Goal: Information Seeking & Learning: Compare options

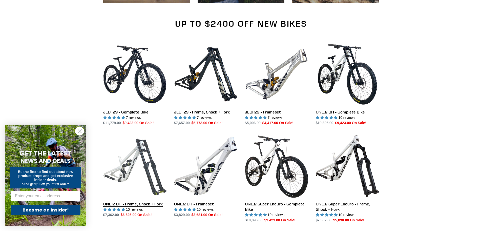
scroll to position [422, 0]
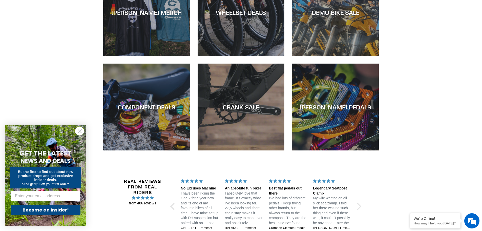
scroll to position [675, 0]
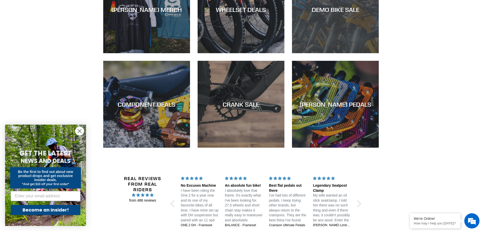
click at [344, 53] on div "DEMO BIKE SALE" at bounding box center [335, 53] width 87 height 0
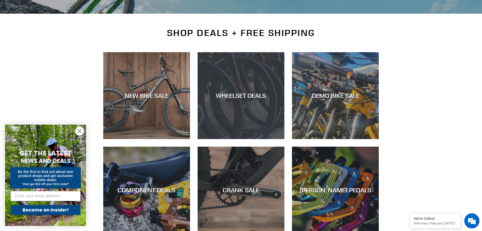
scroll to position [127, 0]
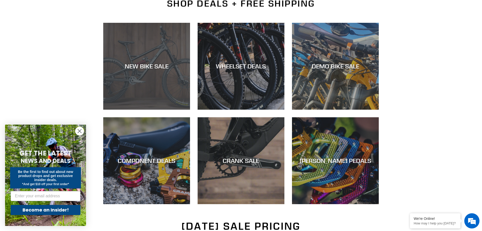
click at [158, 110] on div "NEW BIKE SALE" at bounding box center [146, 110] width 87 height 0
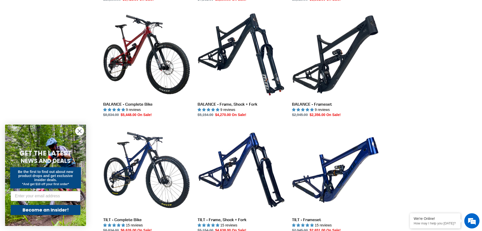
scroll to position [315, 0]
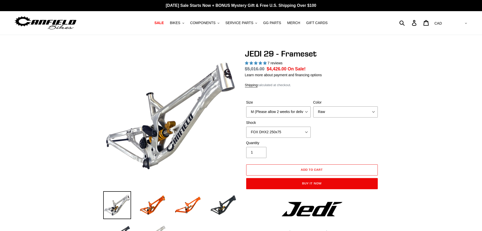
select select "highest-rating"
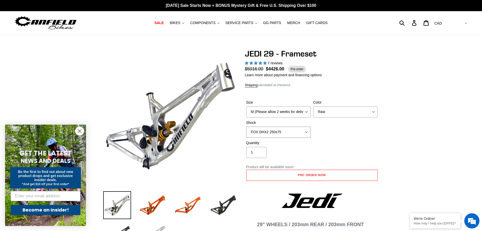
click at [301, 132] on select "No Shock FOX DHX2 250x75 RockShox Vivid Ultimate DH 250x75 EXT e-Storia LOX V3" at bounding box center [278, 132] width 65 height 11
select select "EXT e-Storia LOX V3"
click at [246, 127] on select "No Shock FOX DHX2 250x75 RockShox Vivid Ultimate DH 250x75 EXT e-Storia LOX V3" at bounding box center [278, 132] width 65 height 11
click at [192, 204] on img at bounding box center [188, 205] width 28 height 28
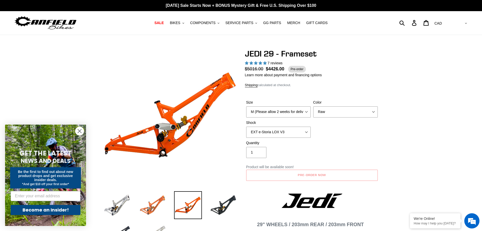
click at [155, 205] on img at bounding box center [153, 205] width 28 height 28
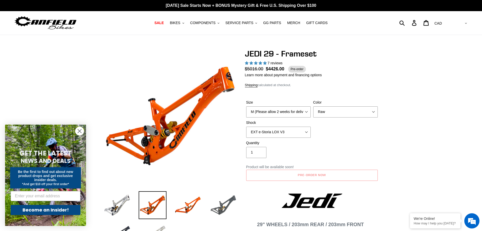
click at [227, 205] on img at bounding box center [224, 205] width 28 height 28
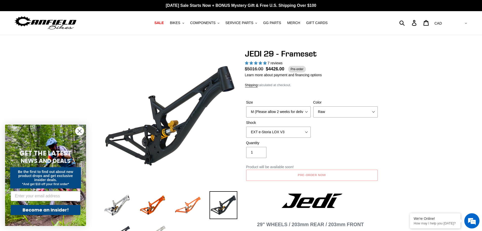
click at [191, 206] on img at bounding box center [188, 205] width 28 height 28
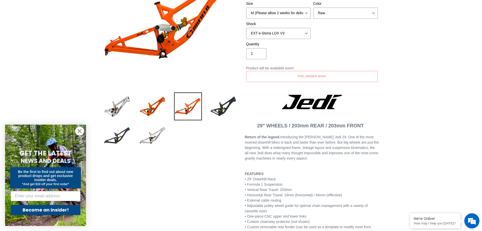
scroll to position [42, 0]
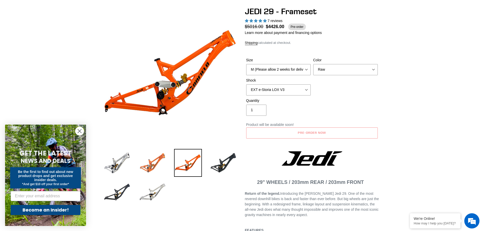
click at [150, 163] on img at bounding box center [153, 163] width 28 height 28
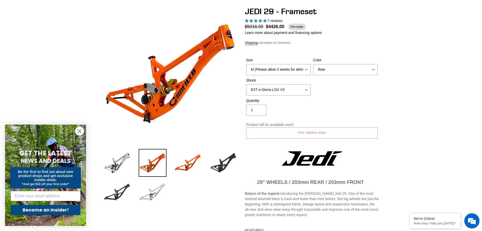
click at [150, 193] on img at bounding box center [153, 192] width 28 height 28
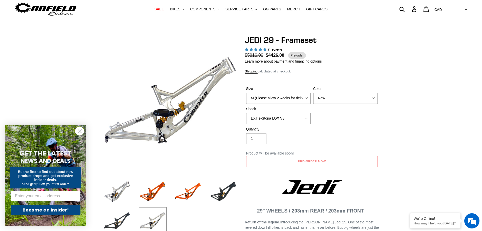
scroll to position [0, 0]
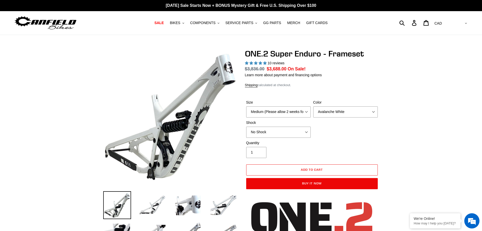
select select "highest-rating"
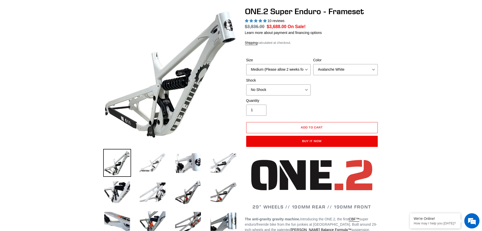
scroll to position [42, 0]
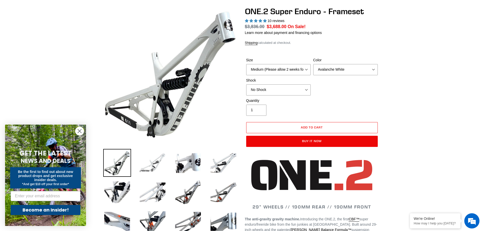
click at [151, 165] on img at bounding box center [153, 163] width 28 height 28
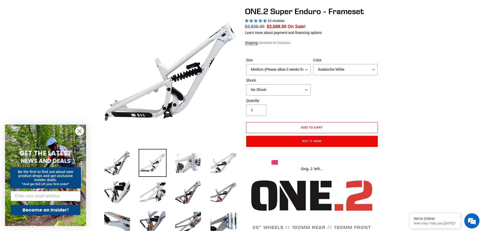
click at [179, 165] on img at bounding box center [188, 163] width 28 height 28
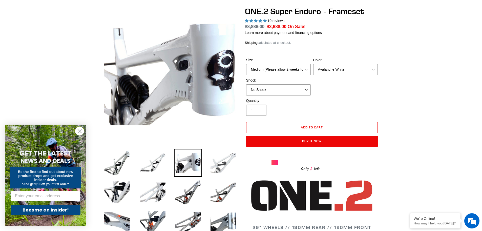
click at [219, 165] on img at bounding box center [224, 163] width 28 height 28
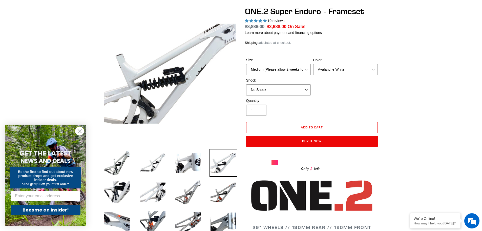
click at [186, 192] on img at bounding box center [188, 192] width 28 height 28
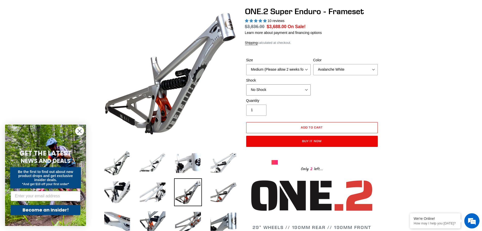
click at [305, 90] on select "No Shock RockShox Vivid Coil" at bounding box center [278, 89] width 65 height 11
click at [246, 84] on select "No Shock RockShox Vivid Coil" at bounding box center [278, 89] width 65 height 11
click at [287, 91] on select "No Shock RockShox Vivid Coil" at bounding box center [278, 89] width 65 height 11
select select "No Shock"
click at [246, 84] on select "No Shock RockShox Vivid Coil" at bounding box center [278, 89] width 65 height 11
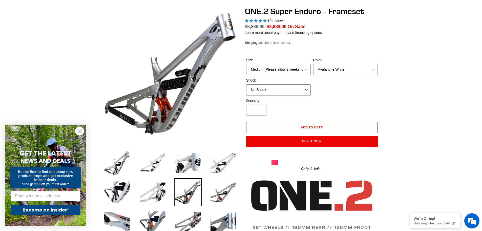
click at [289, 87] on select "No Shock RockShox Vivid Coil" at bounding box center [278, 89] width 65 height 11
click at [218, 164] on img at bounding box center [224, 163] width 28 height 28
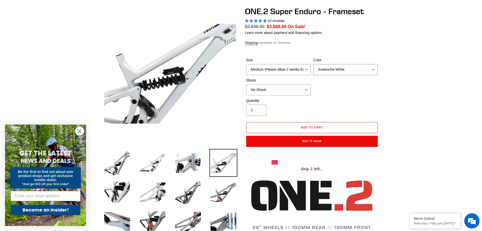
click at [345, 71] on select "Avalanche White Bentonite Grey" at bounding box center [345, 69] width 65 height 11
select select "Bentonite Grey"
click at [313, 64] on select "Avalanche White Bentonite Grey" at bounding box center [345, 69] width 65 height 11
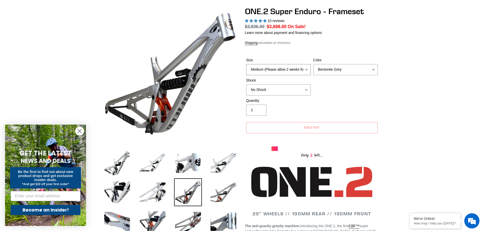
click at [277, 70] on select "Medium (Please allow 2 weeks for delivery) Large (Sold Out)" at bounding box center [278, 69] width 65 height 11
click at [246, 64] on select "Medium (Please allow 2 weeks for delivery) Large (Sold Out)" at bounding box center [278, 69] width 65 height 11
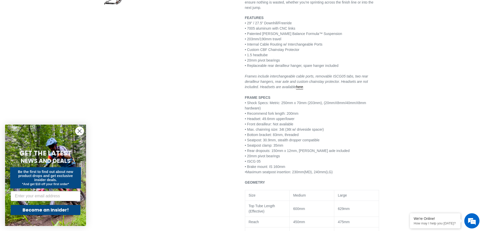
scroll to position [338, 0]
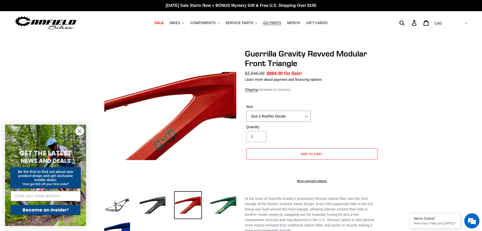
click at [295, 115] on select "Size 2-Gloss Black/No Decals Size 2-Black/Red Decals Size 2-Black/Silver Decals…" at bounding box center [278, 116] width 65 height 11
click at [378, 117] on div "Size Size 2-Gloss Black/No Decals Size 2-Black/Red Decals Size 2-Black/Silver D…" at bounding box center [312, 114] width 134 height 20
click at [301, 116] on select "Size 2-Gloss Black/No Decals Size 2-Black/Red Decals Size 2-Black/Silver Decals…" at bounding box center [278, 116] width 65 height 11
drag, startPoint x: 385, startPoint y: 117, endPoint x: 372, endPoint y: 119, distance: 12.3
click at [385, 117] on div "Previous slide" at bounding box center [241, 197] width 304 height 296
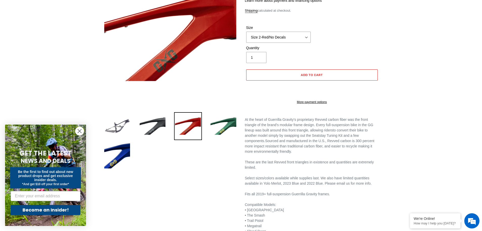
scroll to position [84, 0]
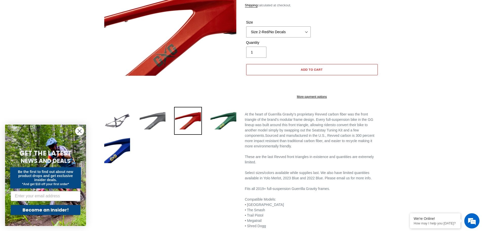
click at [157, 126] on img at bounding box center [153, 121] width 28 height 28
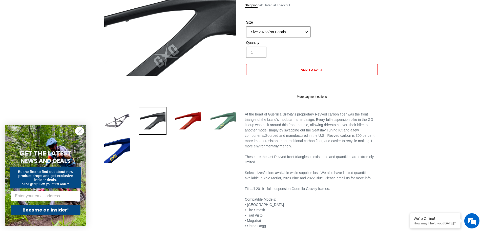
click at [225, 123] on img at bounding box center [224, 121] width 28 height 28
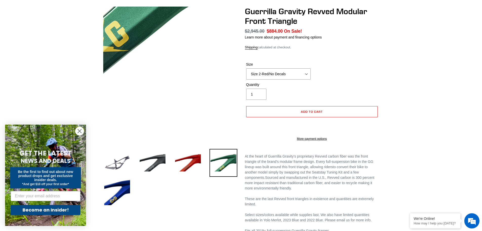
scroll to position [0, 0]
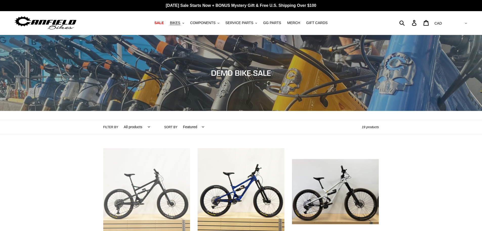
scroll to position [127, 0]
